Goal: Information Seeking & Learning: Find contact information

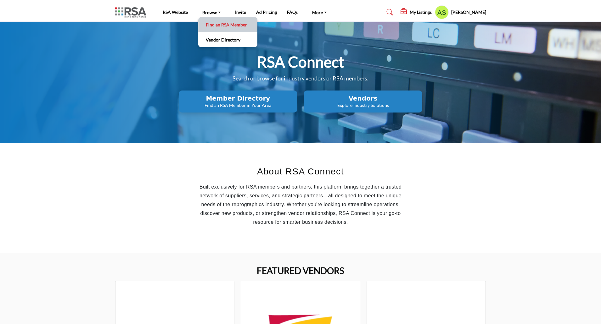
click at [217, 24] on link "Find an RSA Member" at bounding box center [227, 24] width 53 height 9
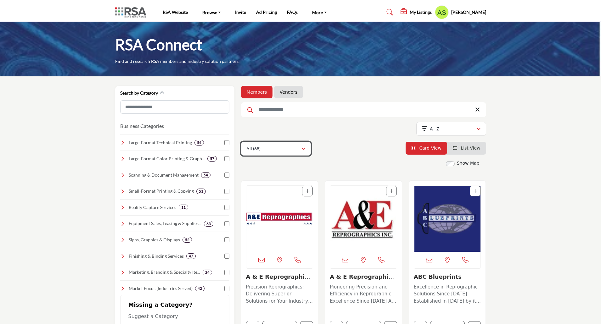
click at [288, 146] on div "All (68)" at bounding box center [273, 149] width 55 height 8
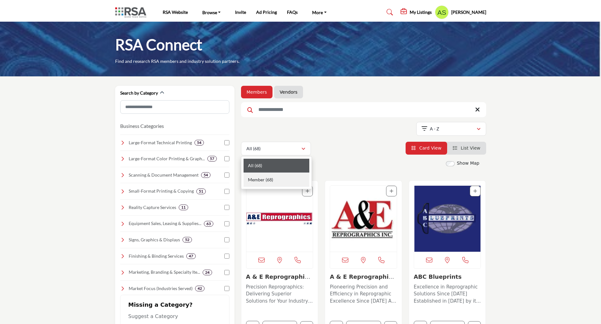
click at [274, 179] on div "Member (68)" at bounding box center [276, 180] width 66 height 14
click at [290, 131] on div "Showing 21 results out of 68 A - Z" at bounding box center [363, 130] width 245 height 16
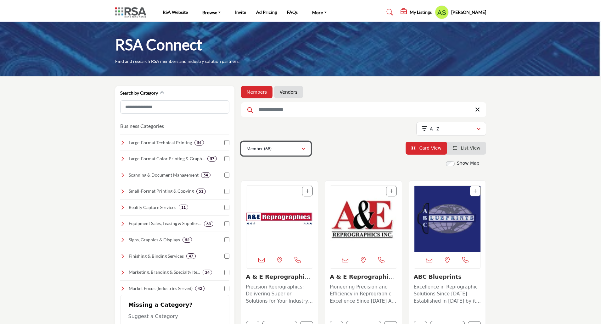
click at [271, 152] on div "Member (68)" at bounding box center [273, 149] width 55 height 8
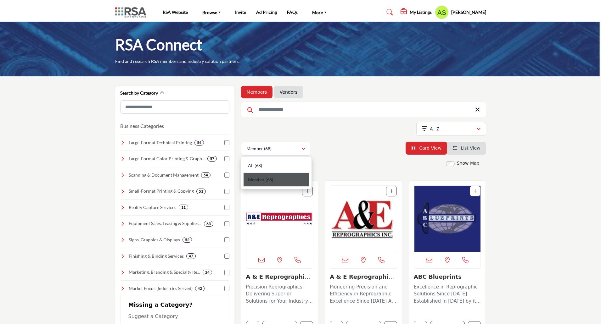
click at [268, 177] on b "(68)" at bounding box center [269, 179] width 8 height 5
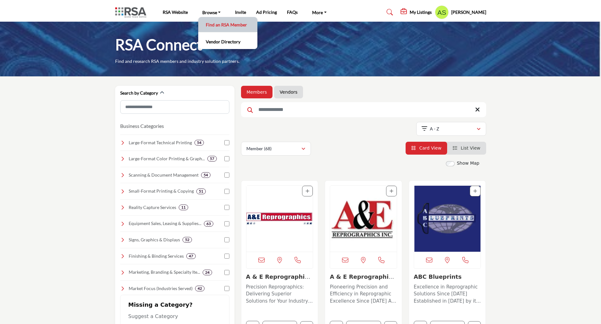
click at [211, 23] on link "Find an RSA Member" at bounding box center [227, 24] width 53 height 9
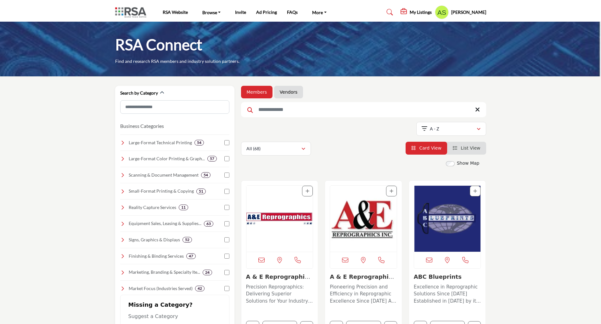
click at [468, 13] on h5 "[PERSON_NAME]" at bounding box center [468, 12] width 35 height 6
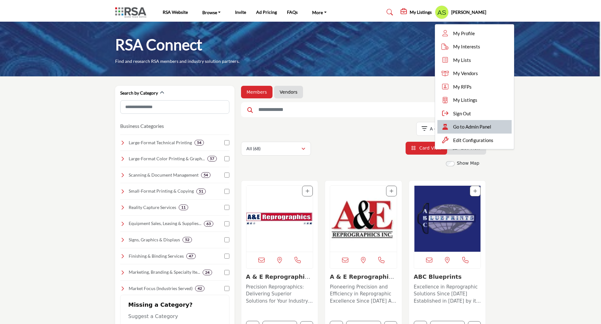
click at [475, 125] on span "Go to Admin Panel" at bounding box center [472, 126] width 38 height 7
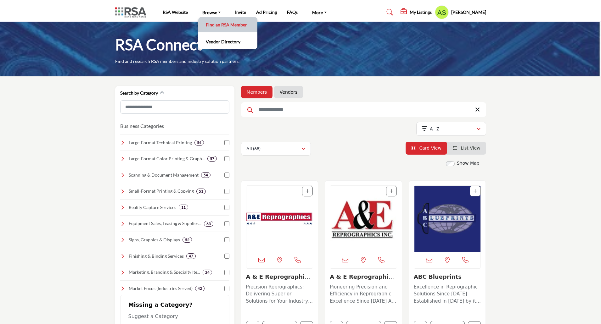
click at [222, 25] on link "Find an RSA Member" at bounding box center [227, 24] width 53 height 9
click at [133, 11] on img at bounding box center [132, 12] width 34 height 10
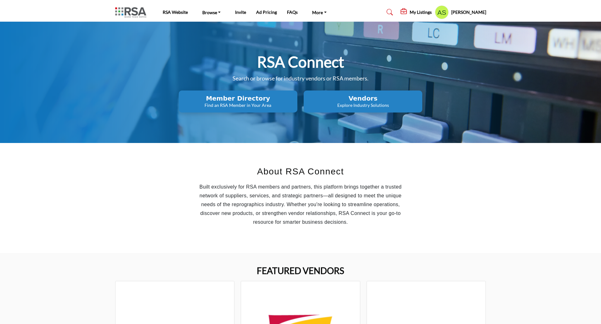
click at [240, 98] on h2 "Member Directory" at bounding box center [237, 99] width 115 height 8
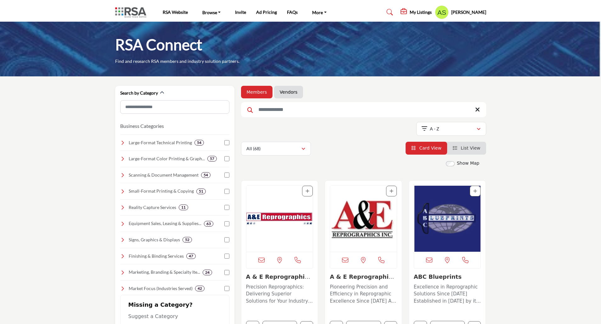
click at [133, 10] on img at bounding box center [132, 12] width 34 height 10
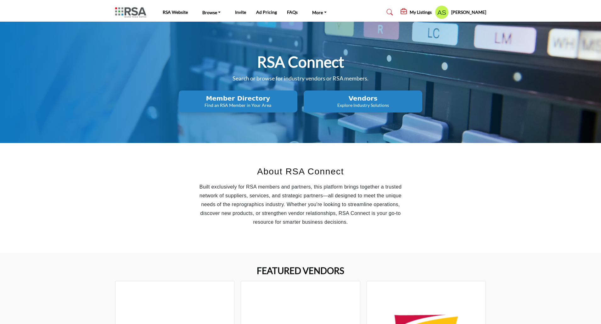
click at [295, 98] on h2 "Vendors" at bounding box center [237, 99] width 115 height 8
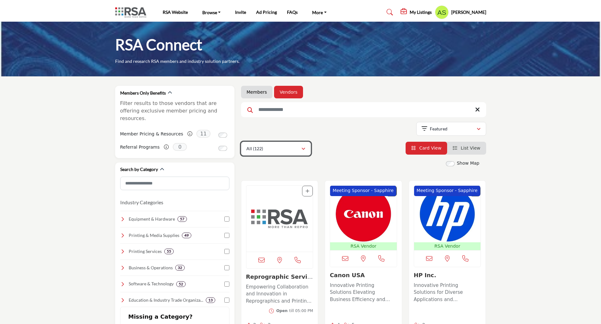
click at [290, 149] on div "All (122)" at bounding box center [273, 149] width 55 height 8
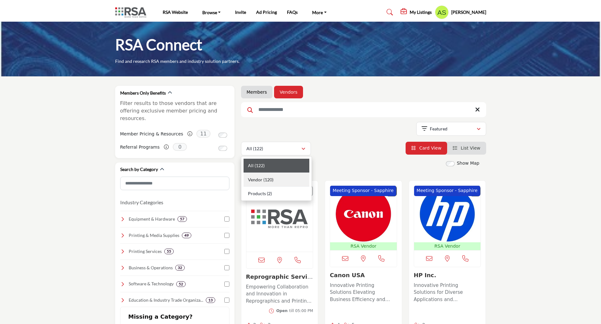
click at [271, 180] on b "(120)" at bounding box center [268, 179] width 10 height 5
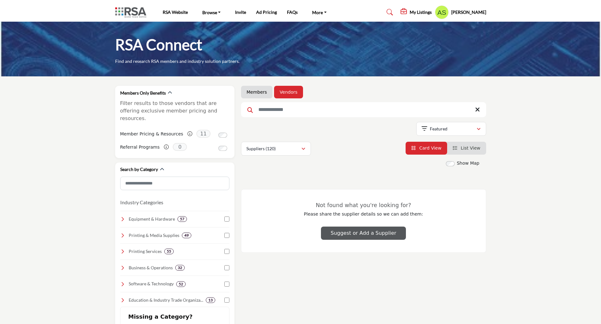
click at [259, 93] on link "Members" at bounding box center [257, 92] width 20 height 6
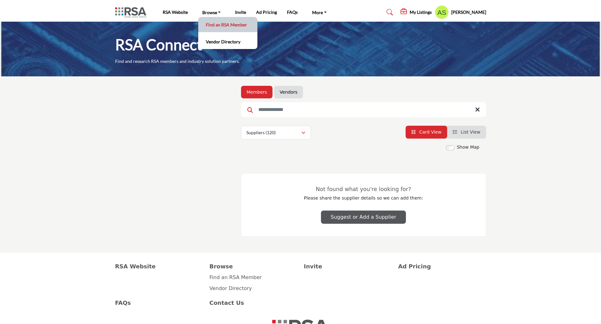
click at [210, 26] on link "Find an RSA Member" at bounding box center [227, 24] width 53 height 9
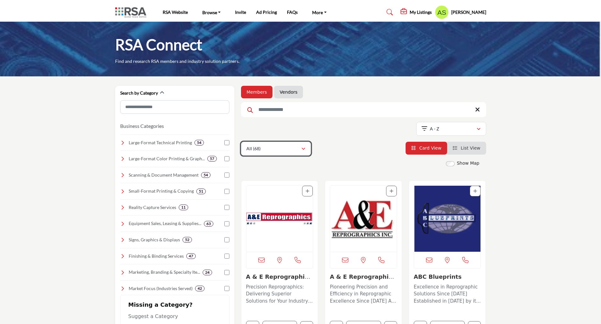
click at [276, 147] on div "All (68)" at bounding box center [273, 149] width 55 height 8
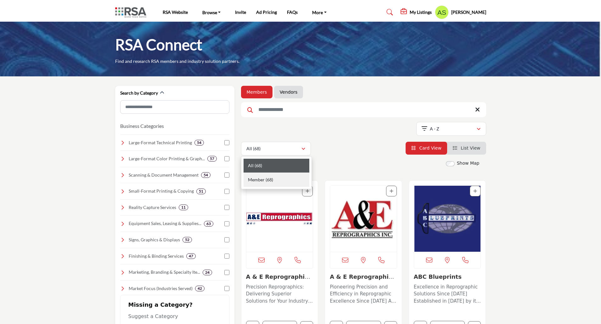
click at [267, 176] on div "Member (68)" at bounding box center [276, 180] width 66 height 14
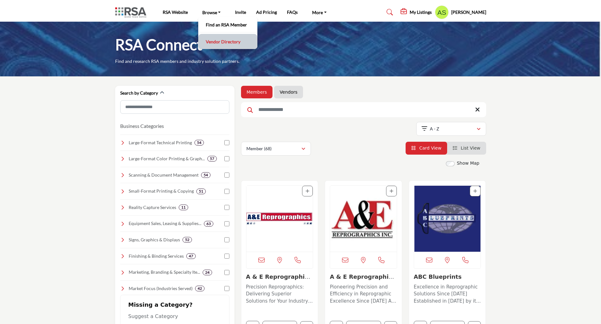
click at [219, 43] on link "Vendor Directory" at bounding box center [227, 41] width 53 height 9
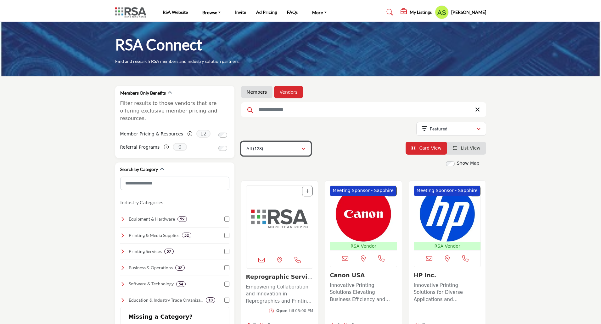
click at [284, 149] on div "All (128)" at bounding box center [273, 149] width 55 height 8
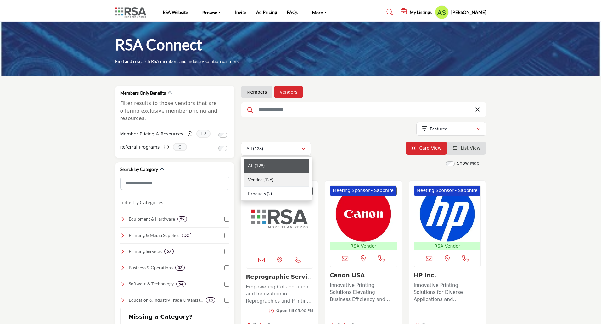
click at [271, 178] on b "(126)" at bounding box center [268, 179] width 10 height 5
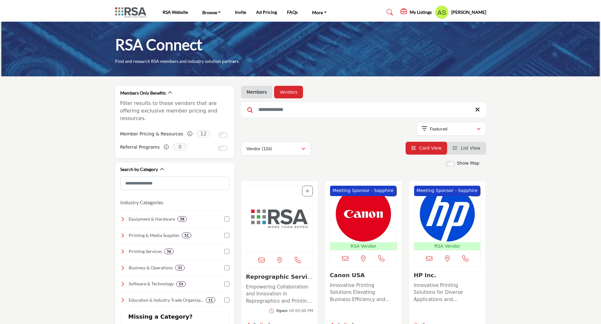
click at [129, 10] on img at bounding box center [132, 12] width 34 height 10
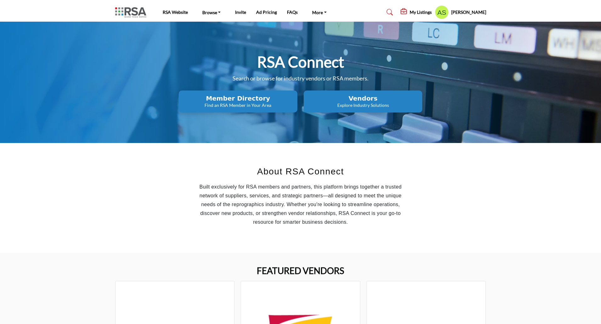
click at [241, 99] on h2 "Member Directory" at bounding box center [237, 99] width 115 height 8
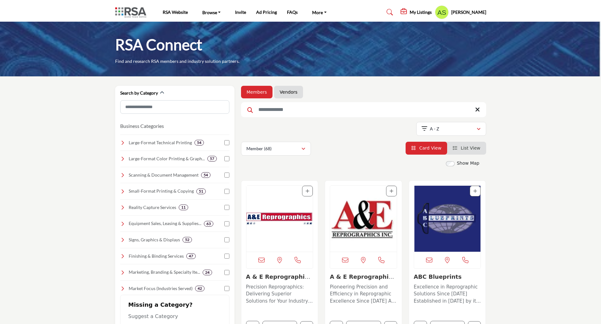
click at [288, 93] on link "Vendors" at bounding box center [289, 92] width 18 height 6
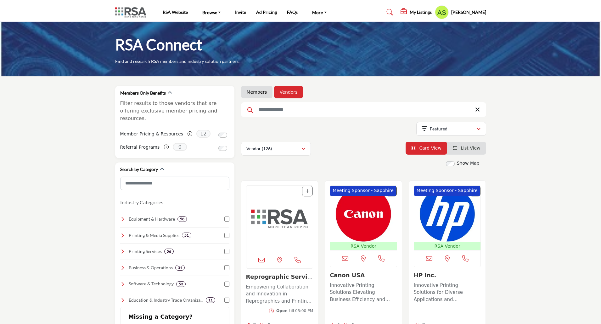
click at [255, 94] on link "Members" at bounding box center [257, 92] width 20 height 6
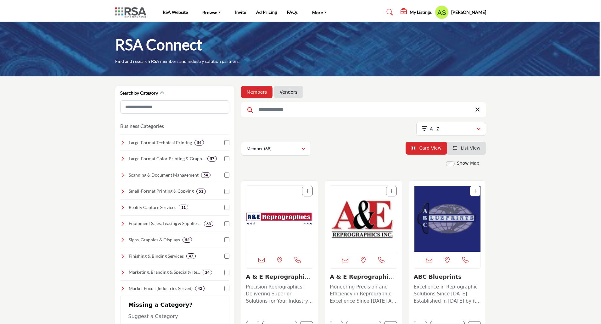
click at [291, 219] on img "Open Listing in new tab" at bounding box center [279, 219] width 67 height 66
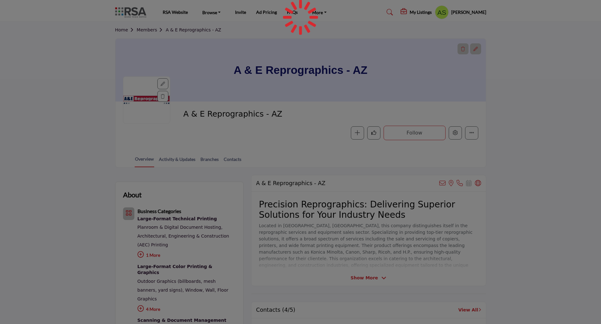
click at [454, 134] on div at bounding box center [300, 162] width 601 height 324
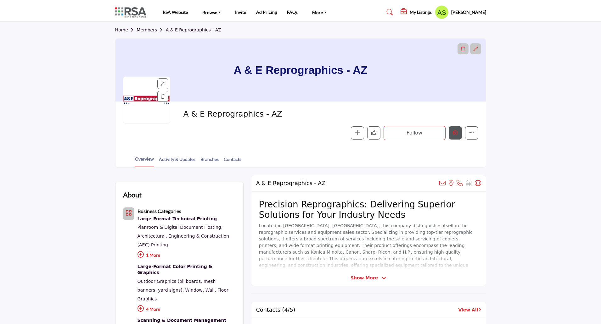
click at [456, 134] on icon "Edit company" at bounding box center [454, 132] width 5 height 5
